Goal: Information Seeking & Learning: Find specific page/section

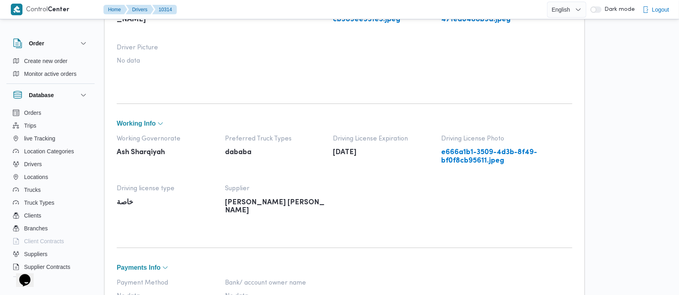
scroll to position [55, 0]
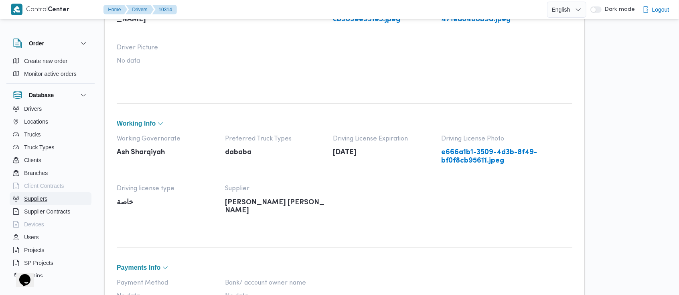
drag, startPoint x: 0, startPoint y: 0, endPoint x: 41, endPoint y: 202, distance: 205.9
click at [41, 202] on span "Suppliers" at bounding box center [35, 199] width 23 height 10
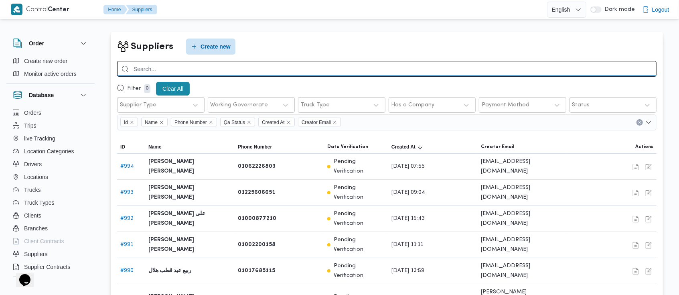
click at [310, 63] on input "search" at bounding box center [387, 69] width 540 height 16
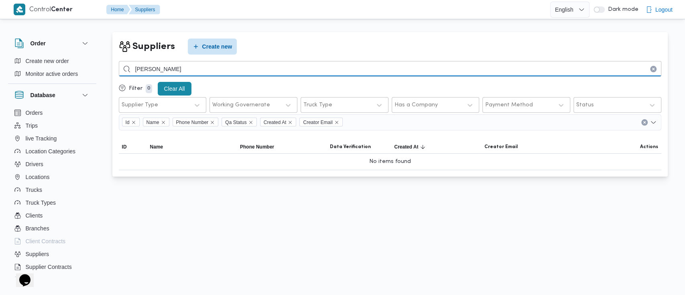
type input "[PERSON_NAME]"
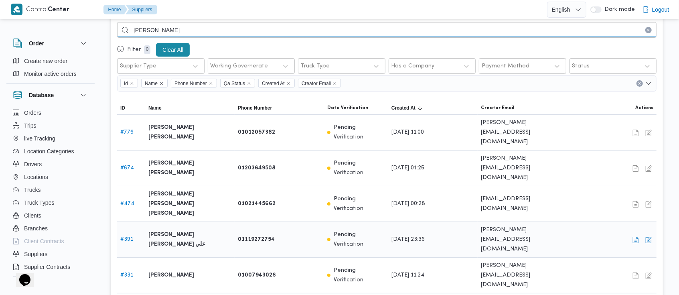
scroll to position [38, 0]
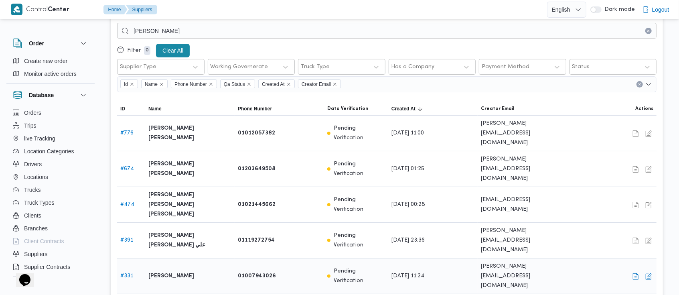
click at [126, 273] on link "# 331" at bounding box center [126, 275] width 13 height 5
select select "7"
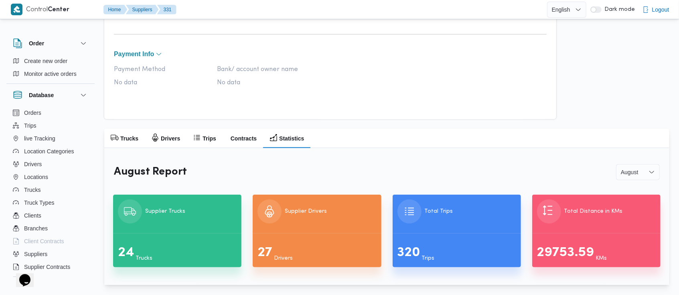
scroll to position [367, 0]
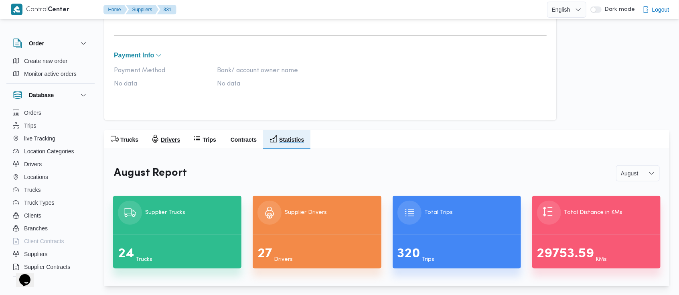
click at [172, 137] on h2 "Drivers" at bounding box center [170, 140] width 19 height 10
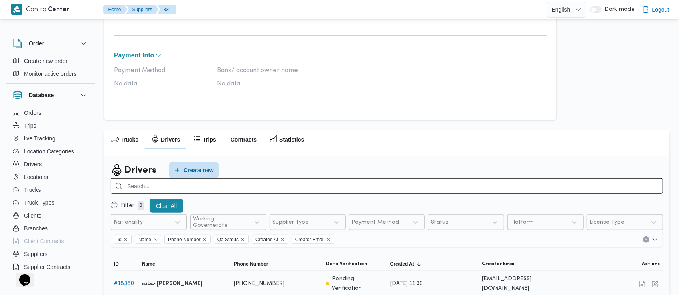
click at [386, 188] on input "search" at bounding box center [387, 186] width 552 height 16
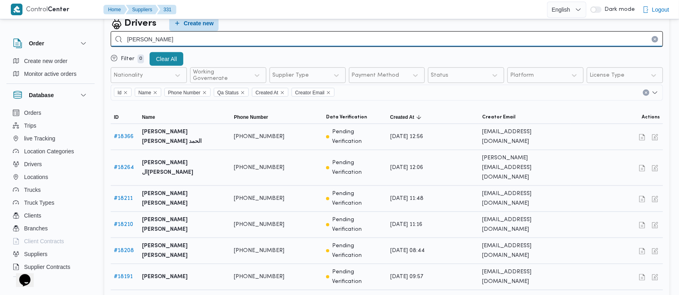
scroll to position [570, 0]
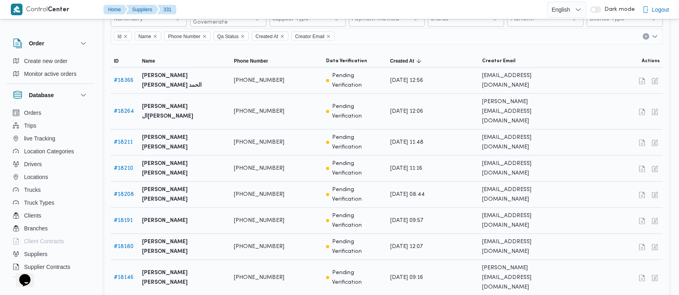
click at [144, 256] on span "50 rows" at bounding box center [149, 253] width 26 height 6
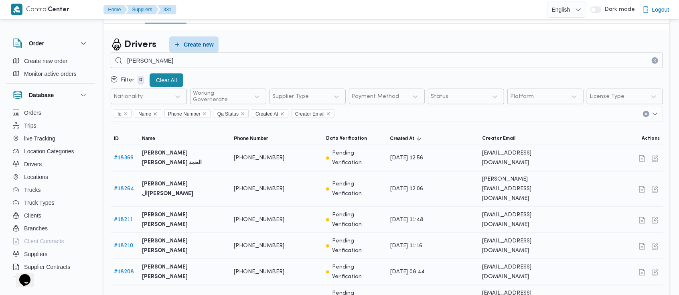
scroll to position [491, 0]
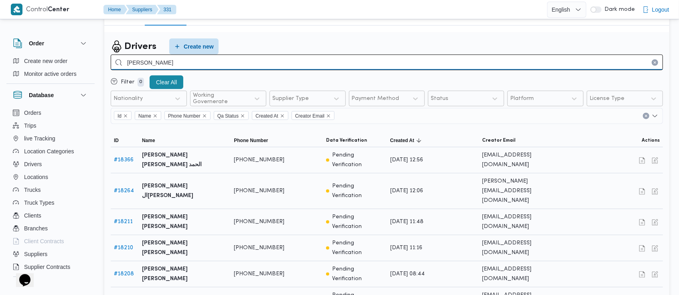
click at [299, 63] on input "[PERSON_NAME]" at bounding box center [387, 63] width 552 height 16
type input "[DATE]"
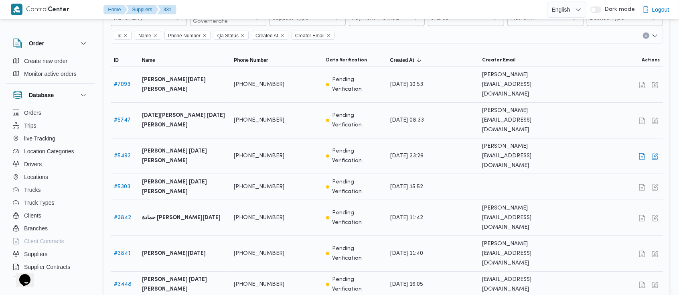
scroll to position [578, 0]
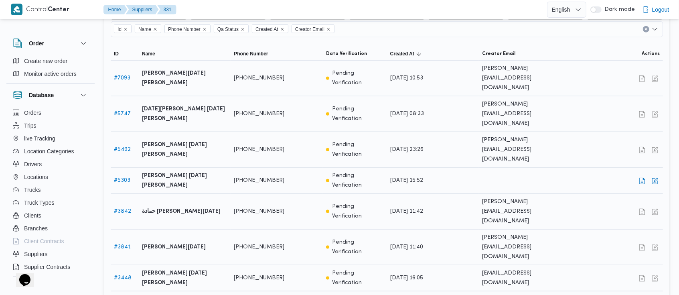
click at [125, 178] on link "# 5303" at bounding box center [122, 180] width 16 height 5
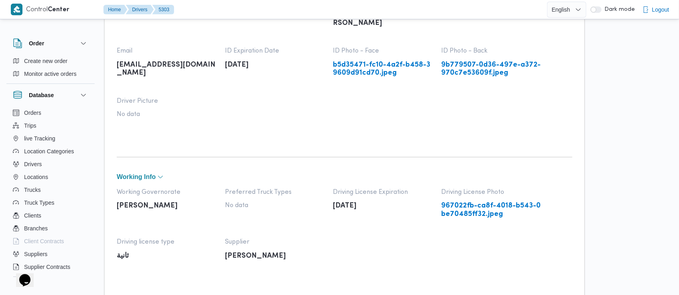
scroll to position [109, 0]
click at [477, 213] on link "967022fb-ca8f-4018-b543-0be70485ff32.jpeg" at bounding box center [491, 211] width 100 height 16
click at [367, 67] on link "b5d35471-fc10-4a2f-b458-39609d91cd70.jpeg" at bounding box center [383, 70] width 100 height 16
click at [470, 63] on link "9b779507-0d36-497e-a372-970c7e53609f.jpeg" at bounding box center [491, 70] width 100 height 16
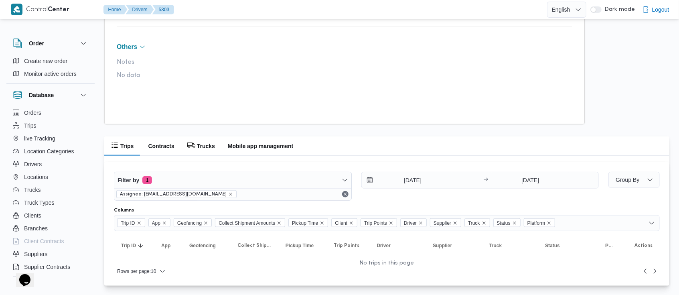
scroll to position [483, 0]
click at [346, 198] on button "Remove" at bounding box center [346, 195] width 10 height 10
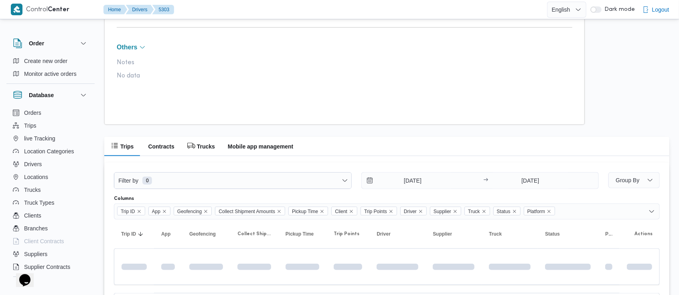
scroll to position [472, 0]
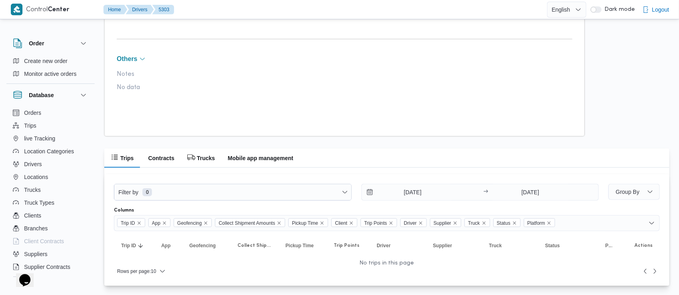
click at [361, 168] on div at bounding box center [386, 171] width 565 height 6
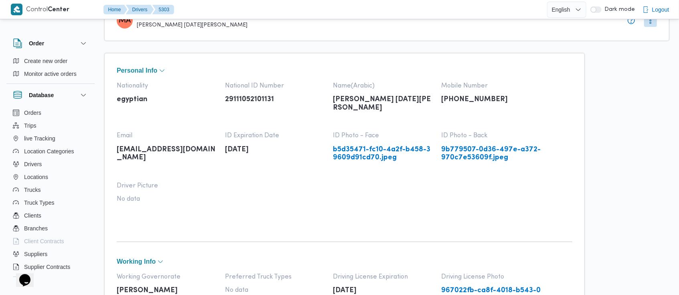
scroll to position [0, 0]
